Goal: Task Accomplishment & Management: Complete application form

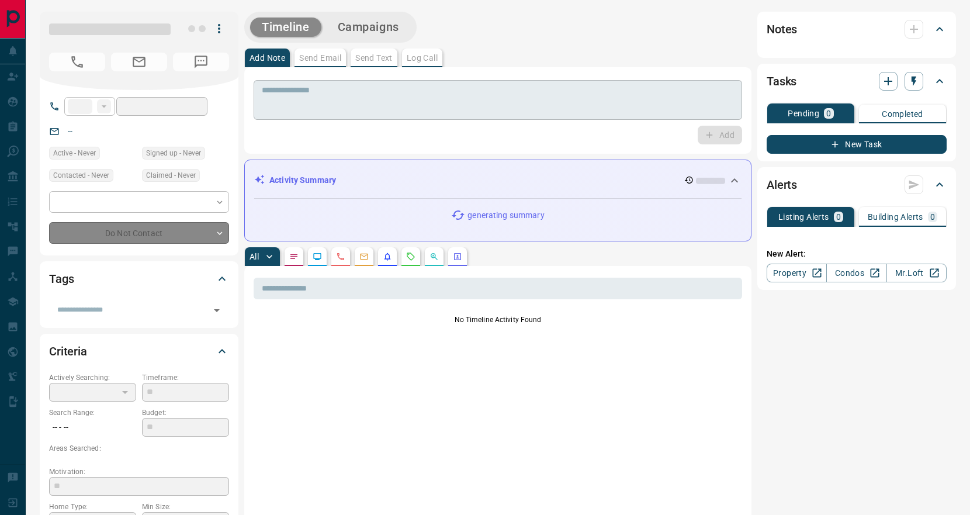
type input "**"
type input "**********"
type input "*"
type input "*******"
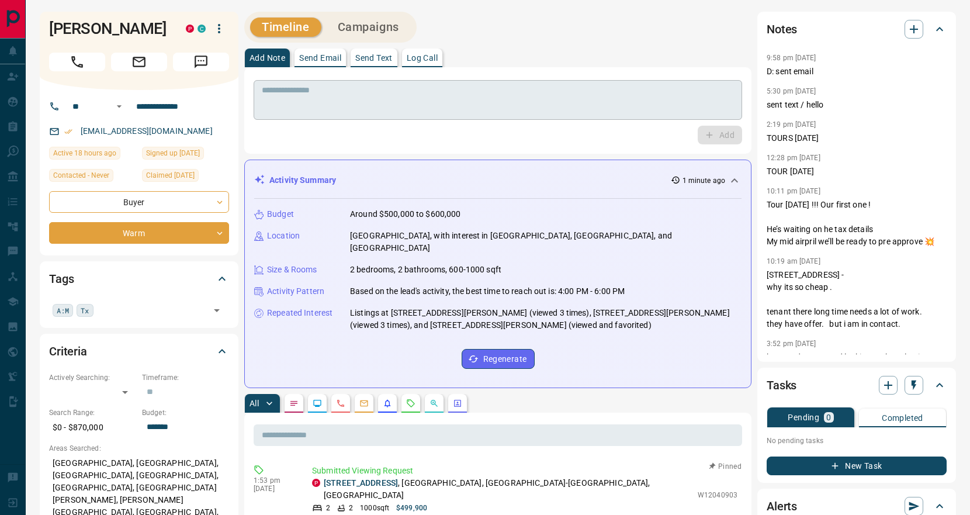
click at [357, 96] on textarea at bounding box center [498, 100] width 472 height 30
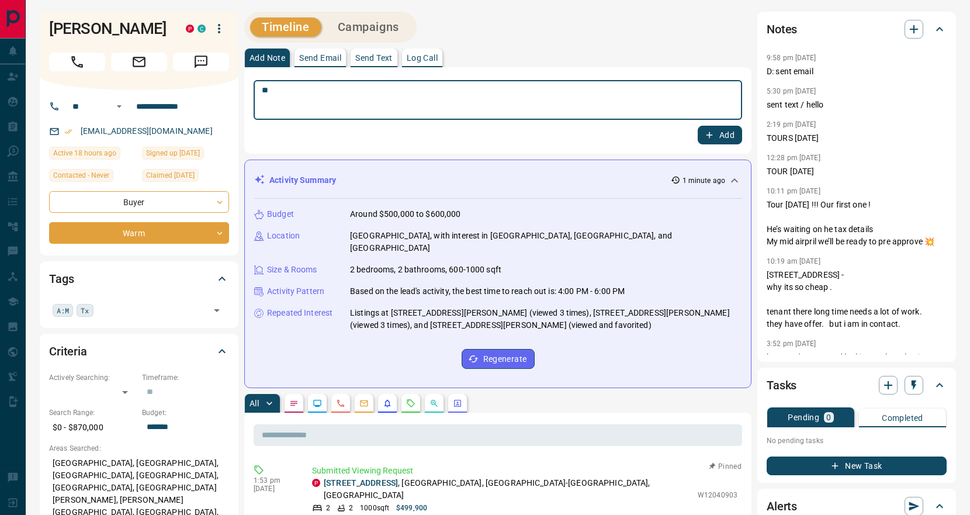
type textarea "*"
type textarea "**********"
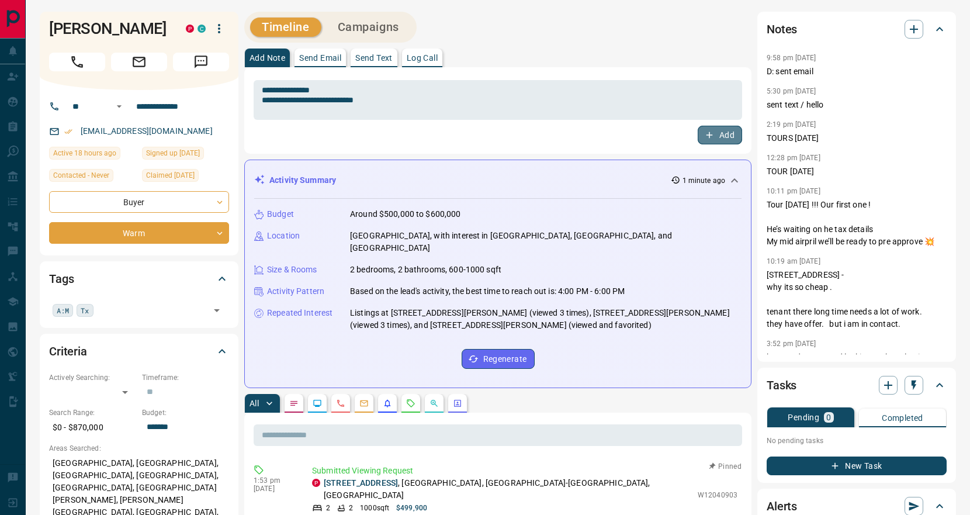
click at [719, 134] on button "Add" at bounding box center [720, 135] width 44 height 19
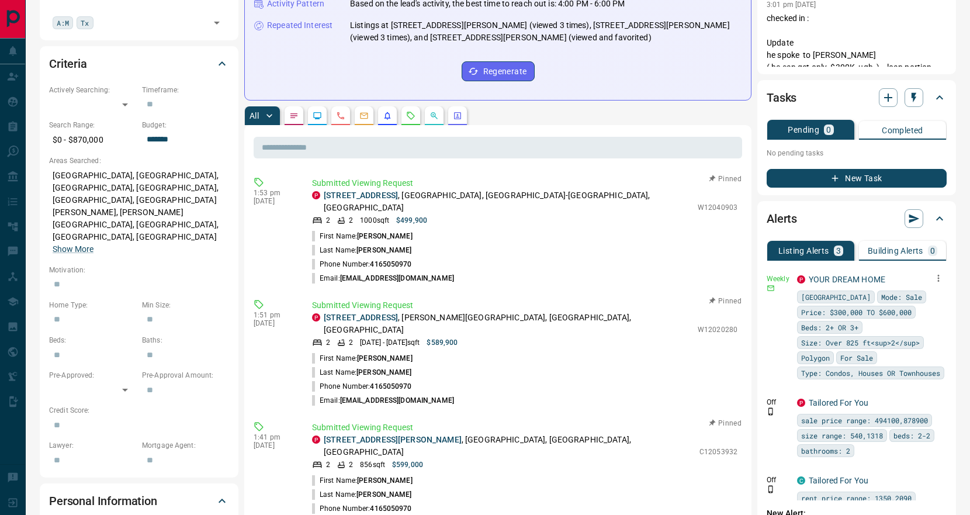
scroll to position [286, 0]
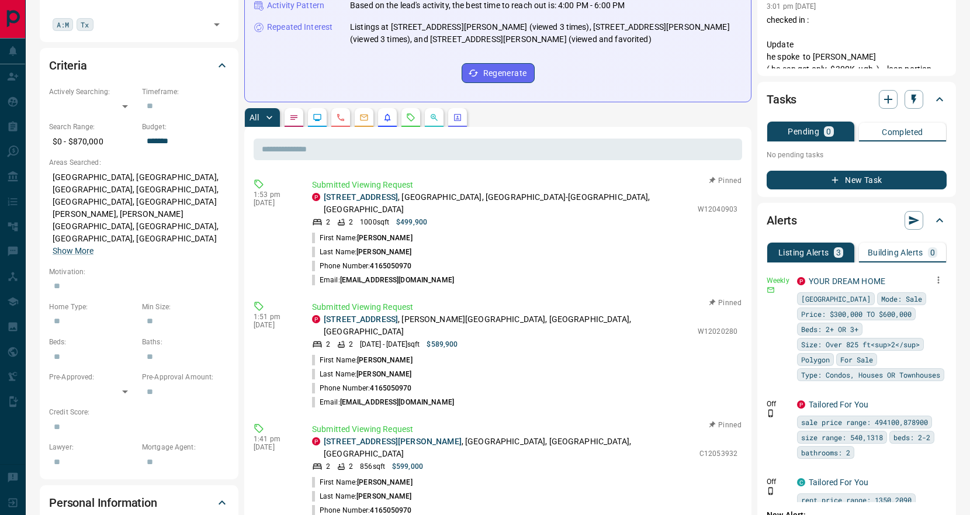
click at [940, 278] on icon "button" at bounding box center [938, 280] width 11 height 11
click at [926, 320] on link "Edit" at bounding box center [917, 320] width 26 height 11
click at [563, 131] on div at bounding box center [485, 257] width 970 height 515
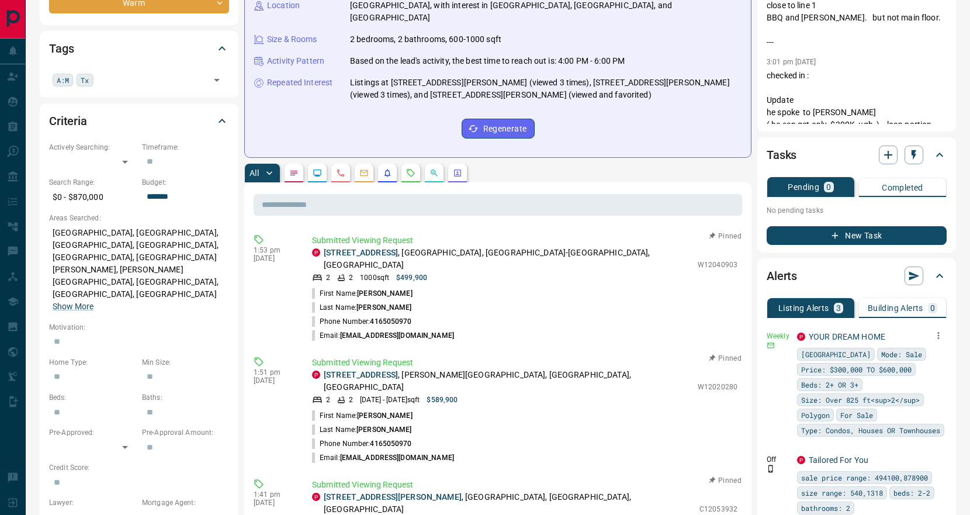
scroll to position [238, 0]
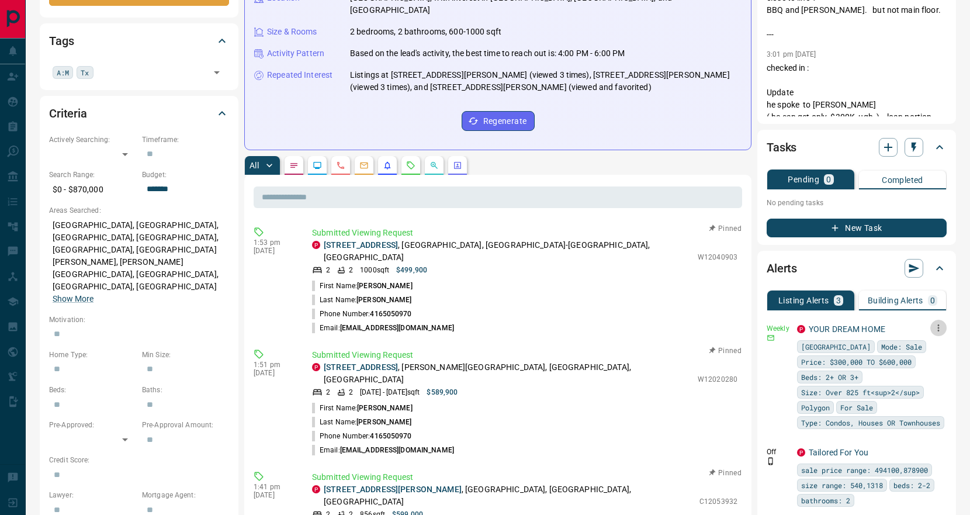
click at [944, 331] on button "button" at bounding box center [938, 328] width 16 height 16
click at [932, 351] on li "Send" at bounding box center [920, 350] width 51 height 19
click at [936, 331] on icon "button" at bounding box center [938, 328] width 11 height 11
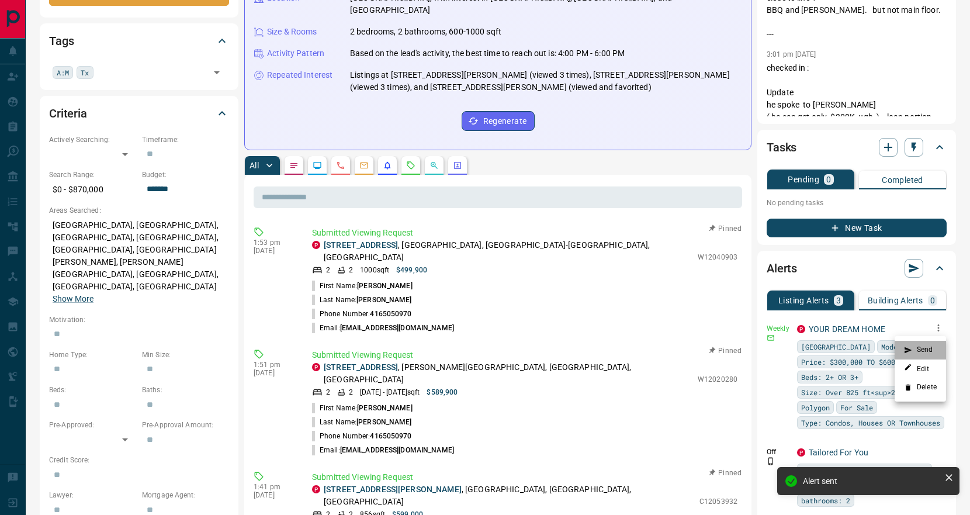
click at [922, 345] on li "Send" at bounding box center [920, 350] width 51 height 19
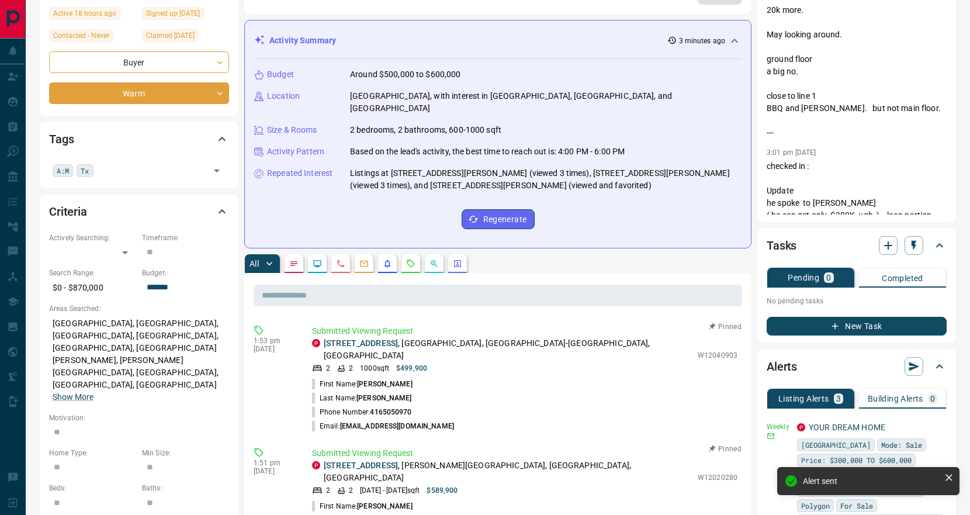
scroll to position [130, 0]
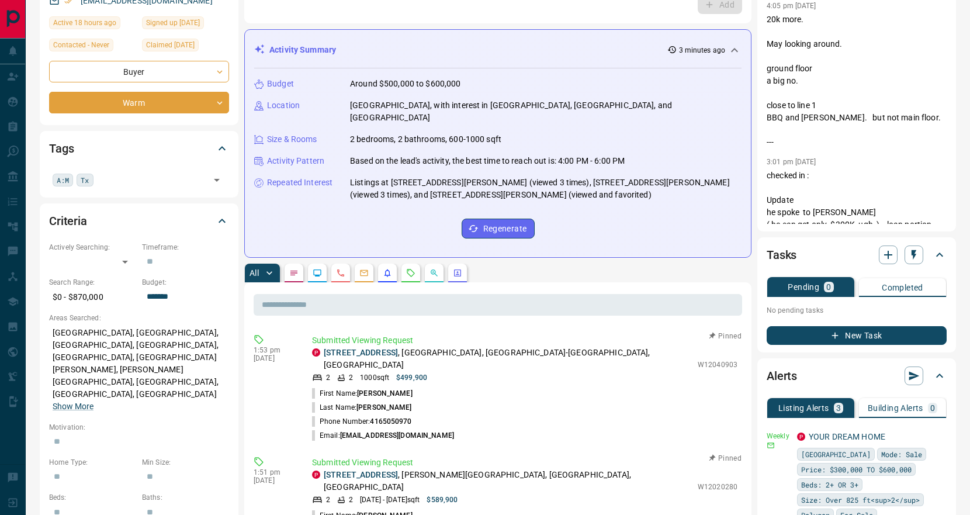
click at [409, 270] on circle "Requests" at bounding box center [409, 270] width 1 height 1
click at [245, 264] on button "All" at bounding box center [262, 273] width 35 height 19
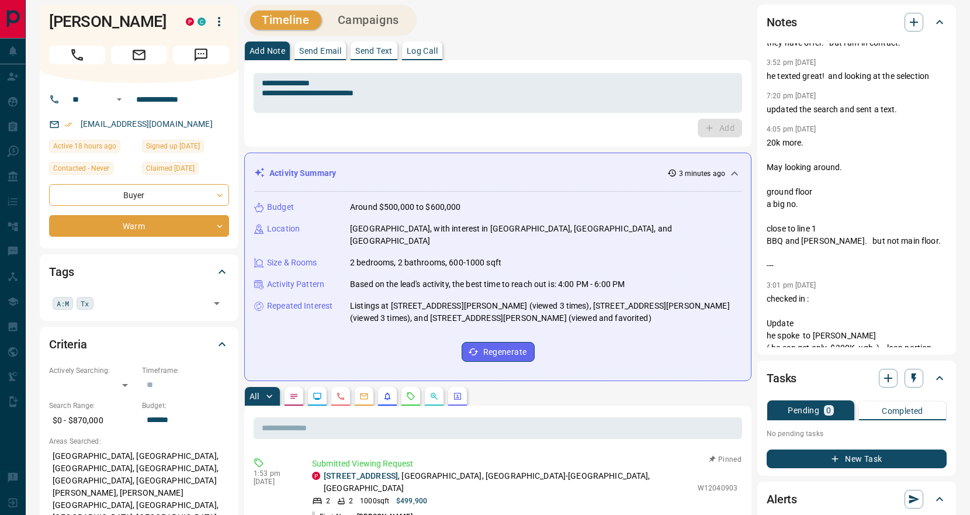
scroll to position [0, 0]
